Goal: Check status: Check status

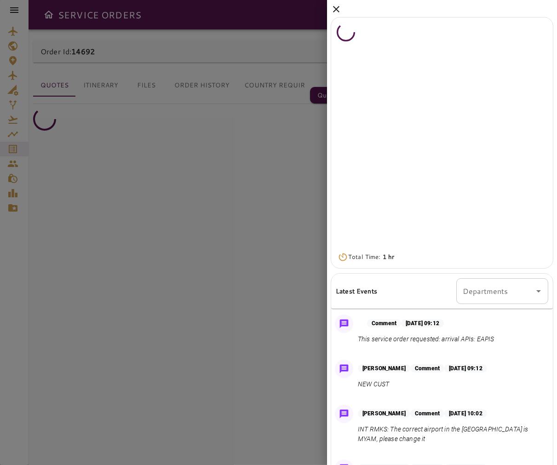
click at [333, 6] on icon at bounding box center [336, 9] width 6 height 6
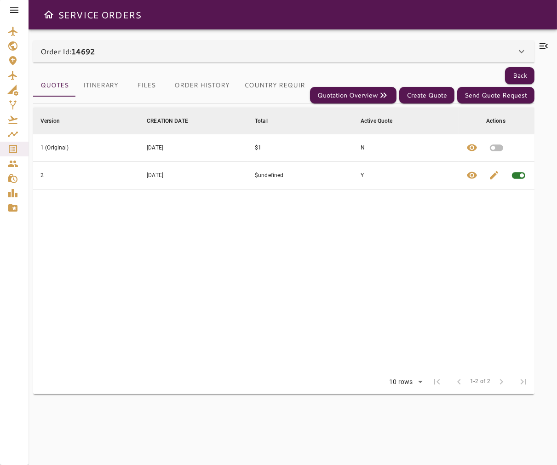
click at [540, 46] on icon at bounding box center [544, 46] width 8 height 6
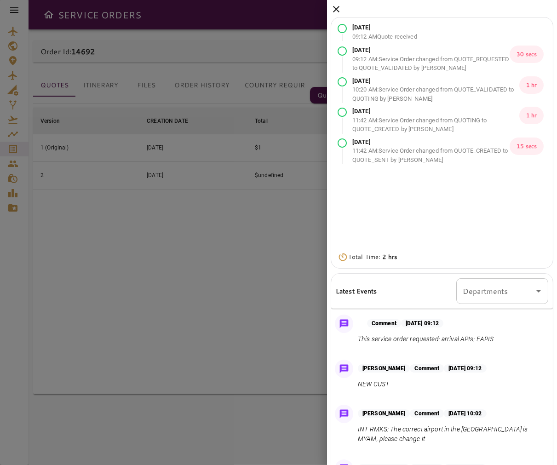
click at [331, 6] on icon at bounding box center [336, 9] width 11 height 11
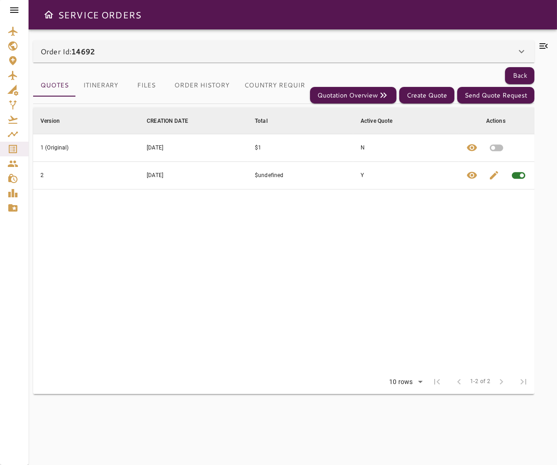
click at [20, 12] on div at bounding box center [14, 10] width 29 height 20
click at [16, 12] on icon at bounding box center [14, 10] width 8 height 6
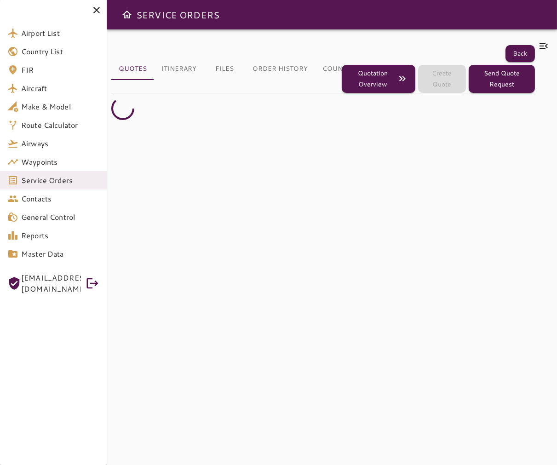
drag, startPoint x: 65, startPoint y: 163, endPoint x: 71, endPoint y: 175, distance: 13.6
click at [71, 175] on span "Service Orders" at bounding box center [60, 180] width 78 height 11
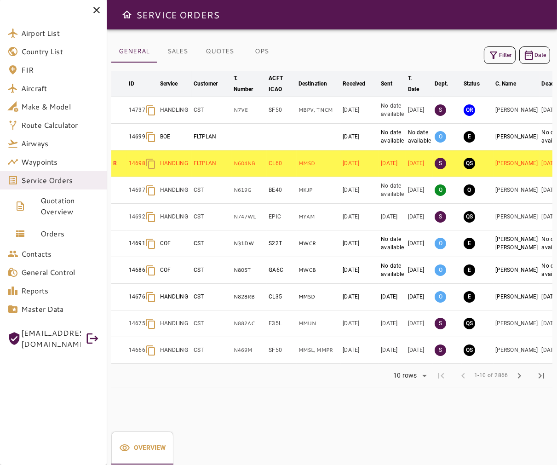
click at [507, 55] on button "Filter" at bounding box center [500, 54] width 32 height 17
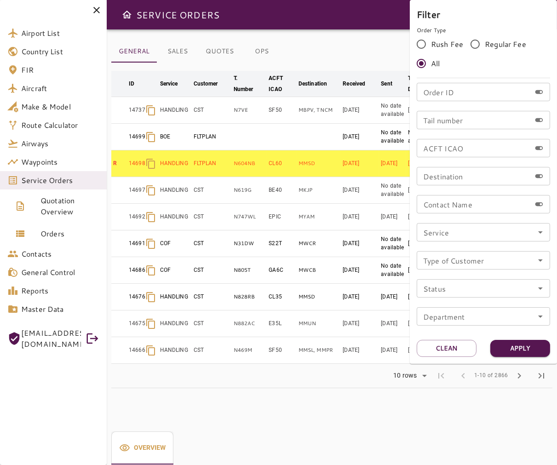
click at [478, 121] on input "Tail number" at bounding box center [474, 120] width 114 height 18
type input "******"
click at [527, 343] on button "Apply" at bounding box center [520, 348] width 60 height 17
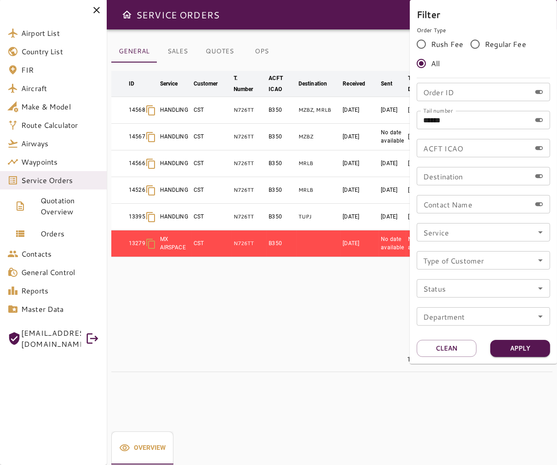
click at [299, 38] on div at bounding box center [278, 232] width 557 height 465
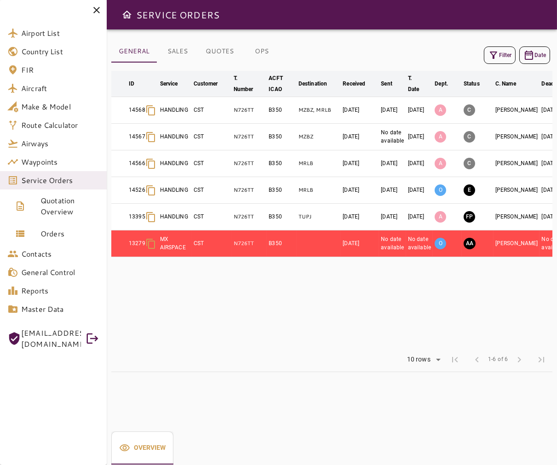
click at [497, 54] on icon "button" at bounding box center [493, 55] width 11 height 11
